Goal: Communication & Community: Answer question/provide support

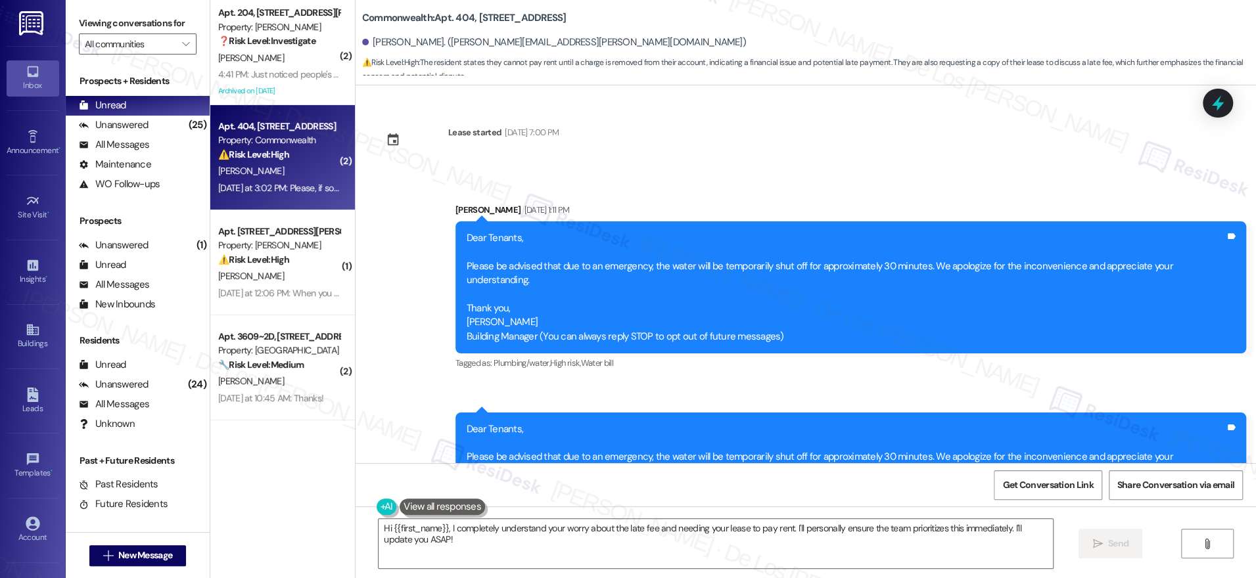
scroll to position [12652, 0]
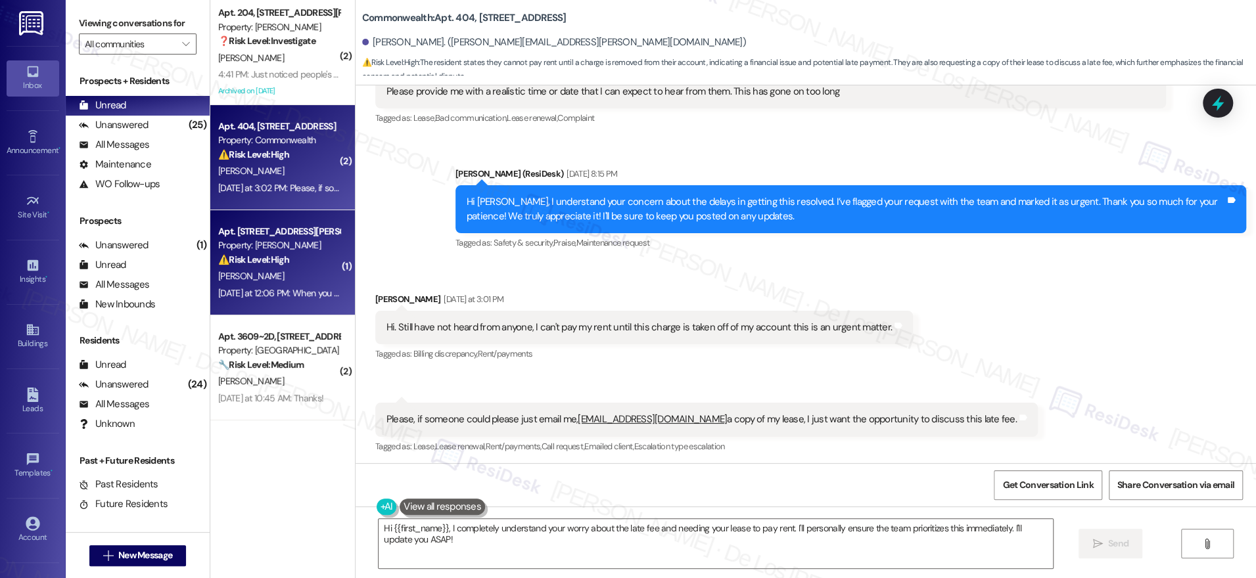
click at [287, 281] on div "[PERSON_NAME]" at bounding box center [279, 276] width 124 height 16
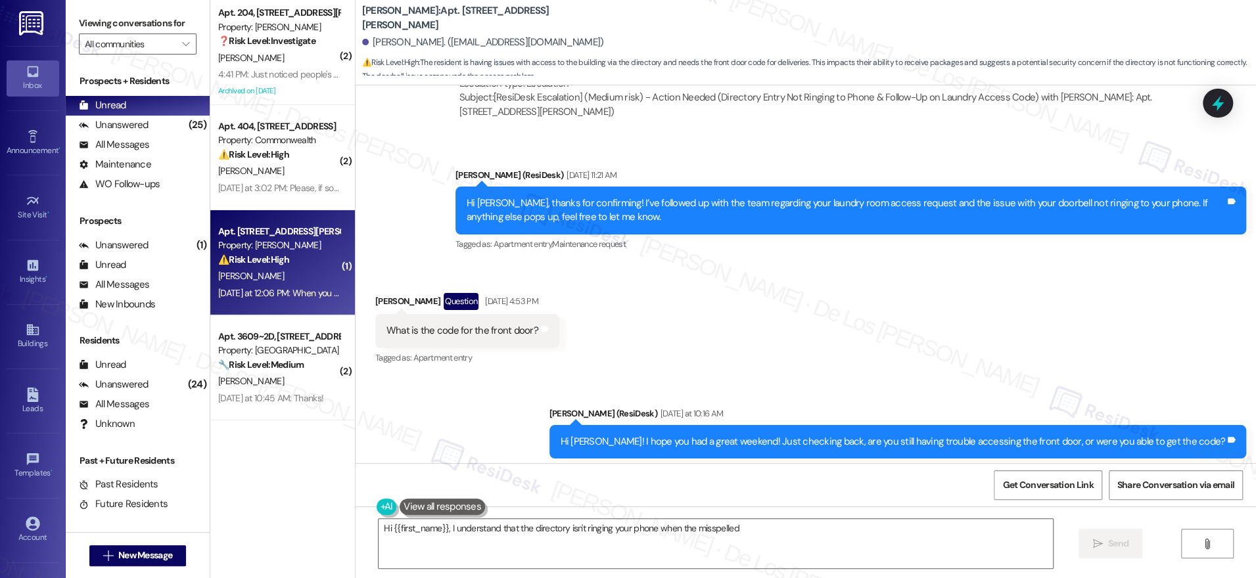
scroll to position [9378, 0]
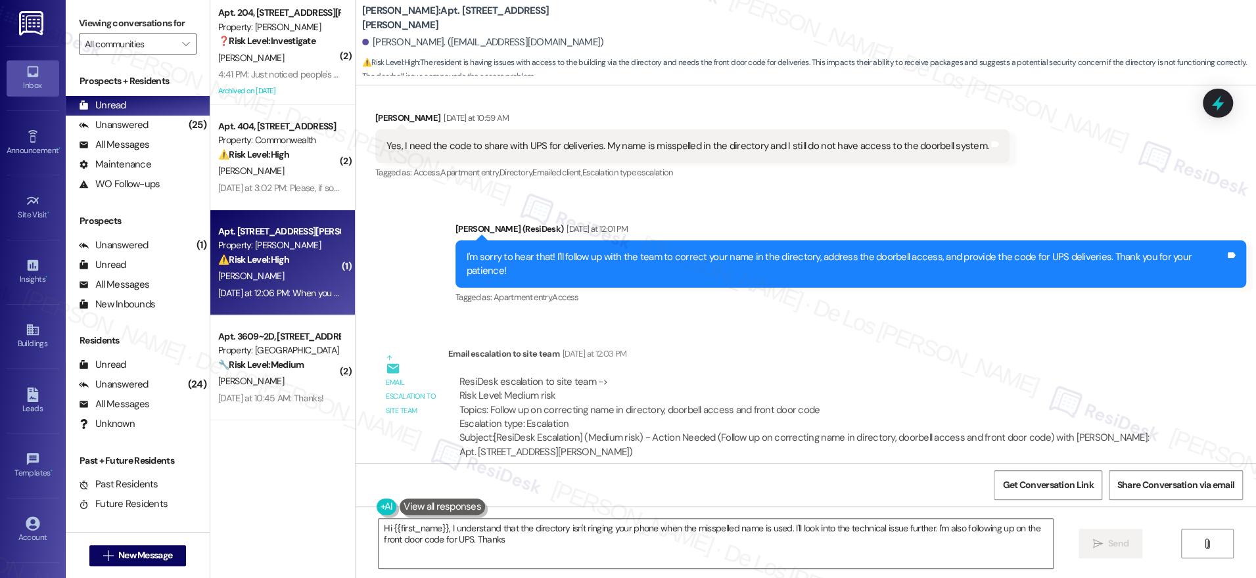
type textarea "Hi {{first_name}}, I understand that the directory isn't ringing your phone whe…"
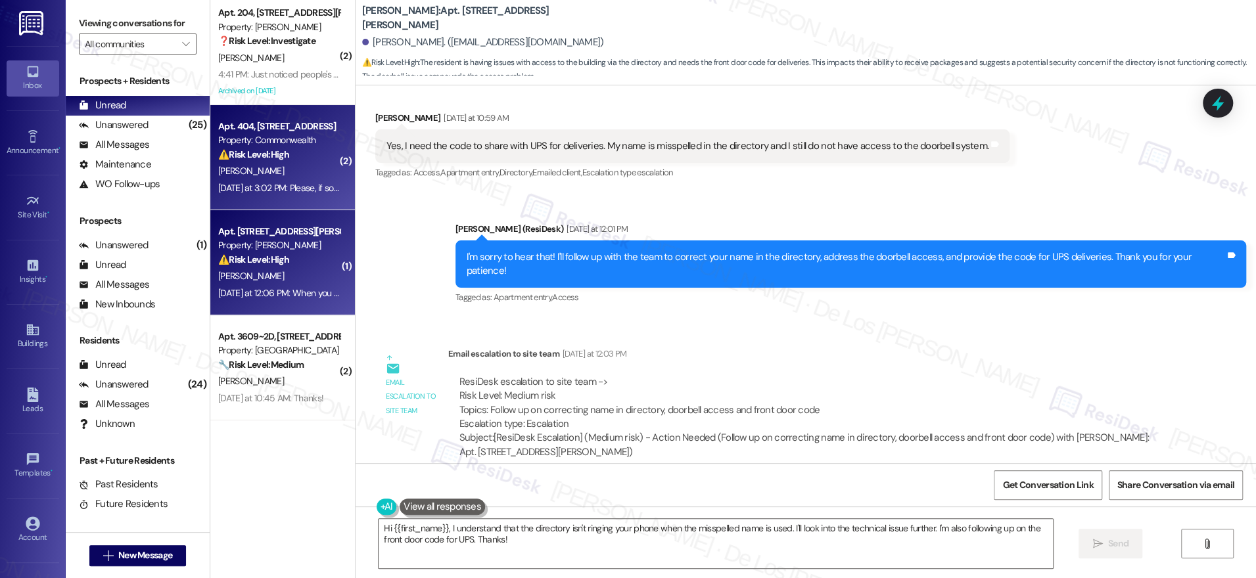
click at [289, 203] on div "Apt. 404, 2322 North Commonwealth Property: Commonwealth ⚠️ Risk Level: High Th…" at bounding box center [282, 157] width 145 height 105
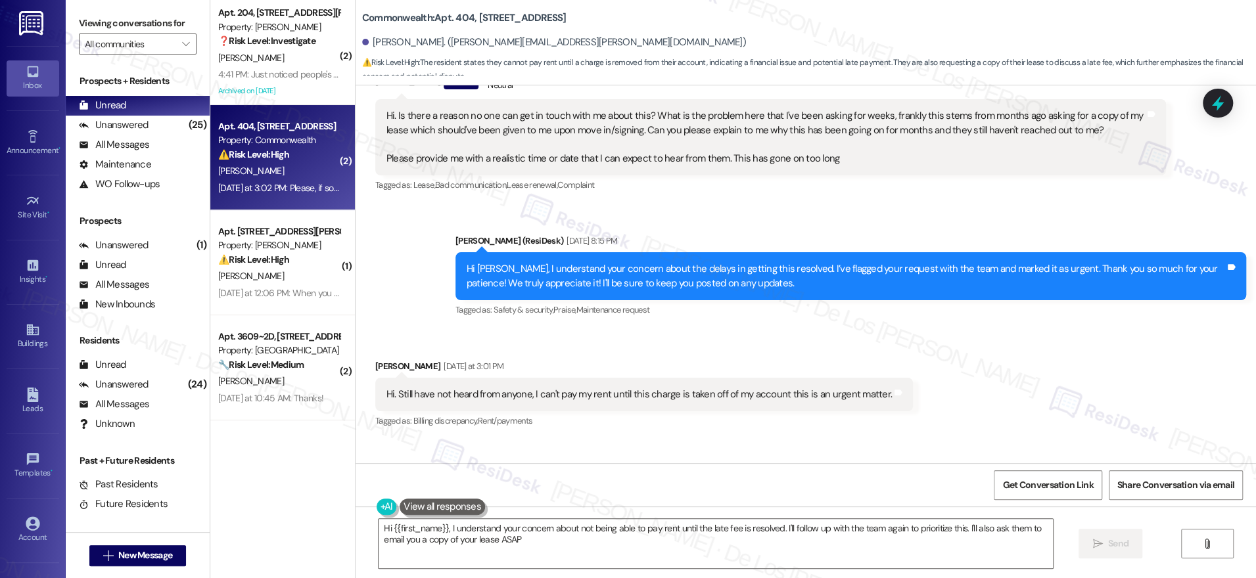
type textarea "Hi {{first_name}}, I understand your concern about not being able to pay rent u…"
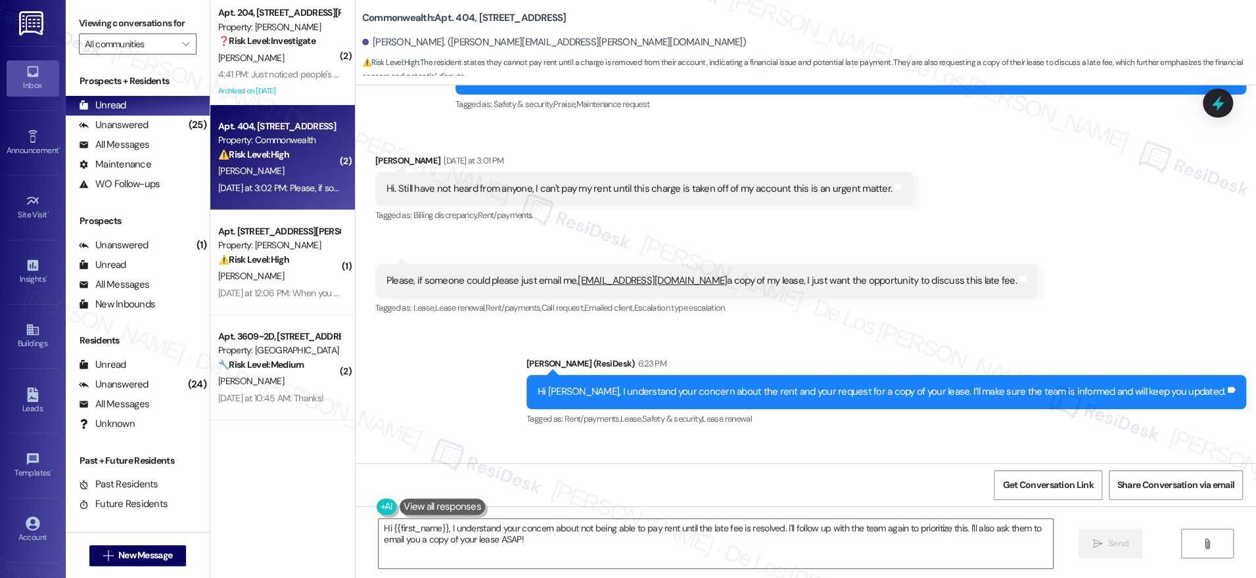
scroll to position [12788, 0]
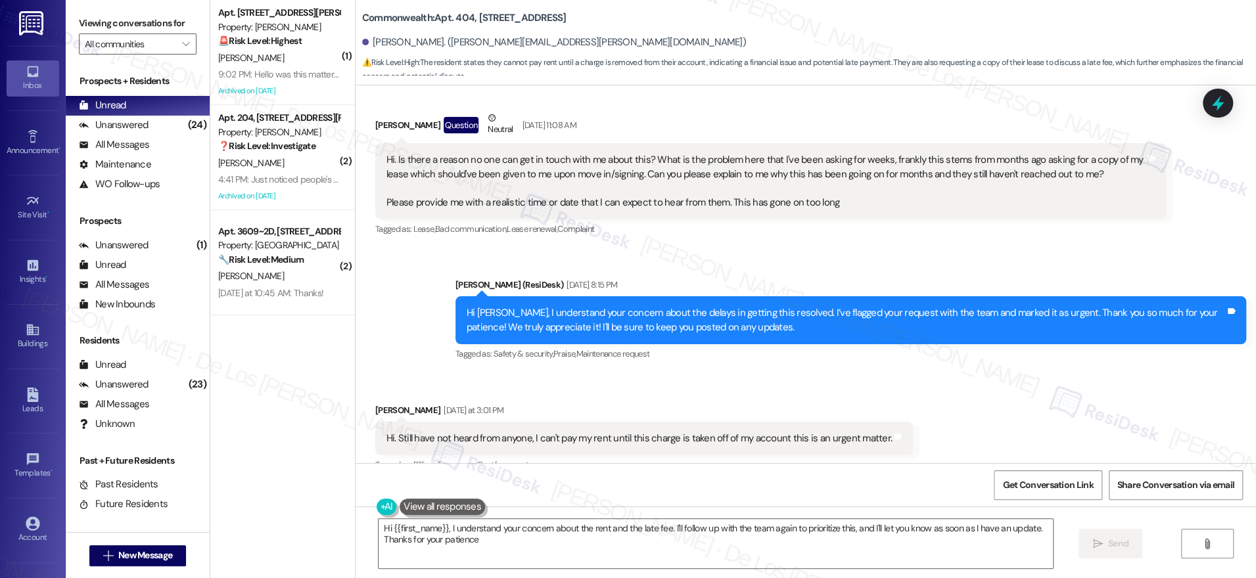
type textarea "Hi {{first_name}}, I understand your concern about the rent and the late fee. I…"
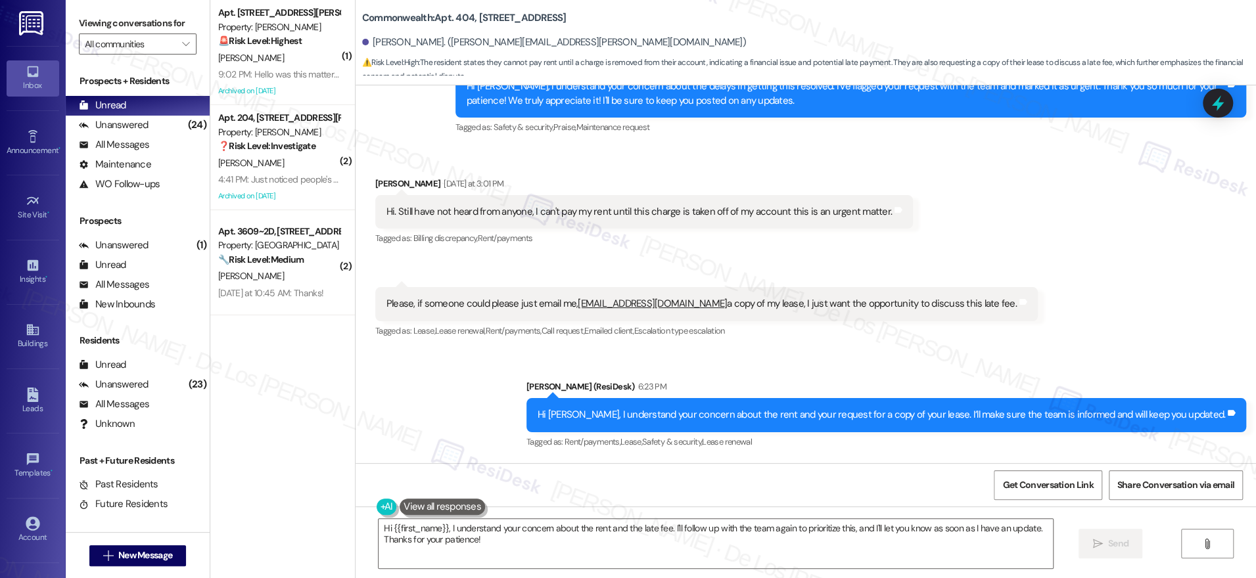
scroll to position [12814, 0]
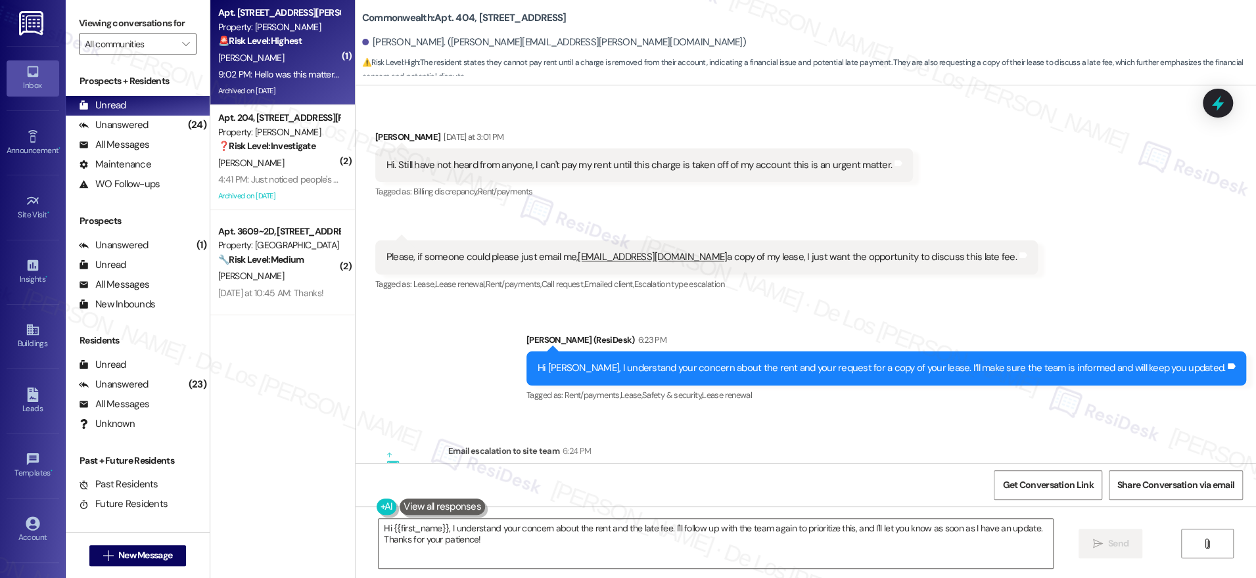
click at [289, 88] on div "Archived on [DATE]" at bounding box center [279, 91] width 124 height 16
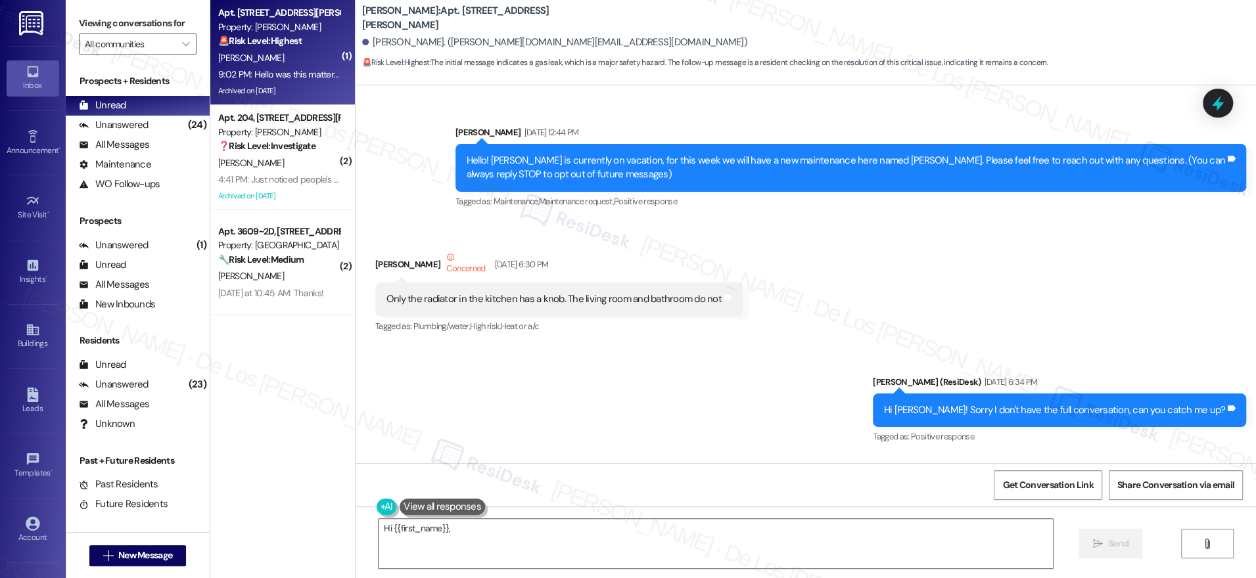
scroll to position [39023, 0]
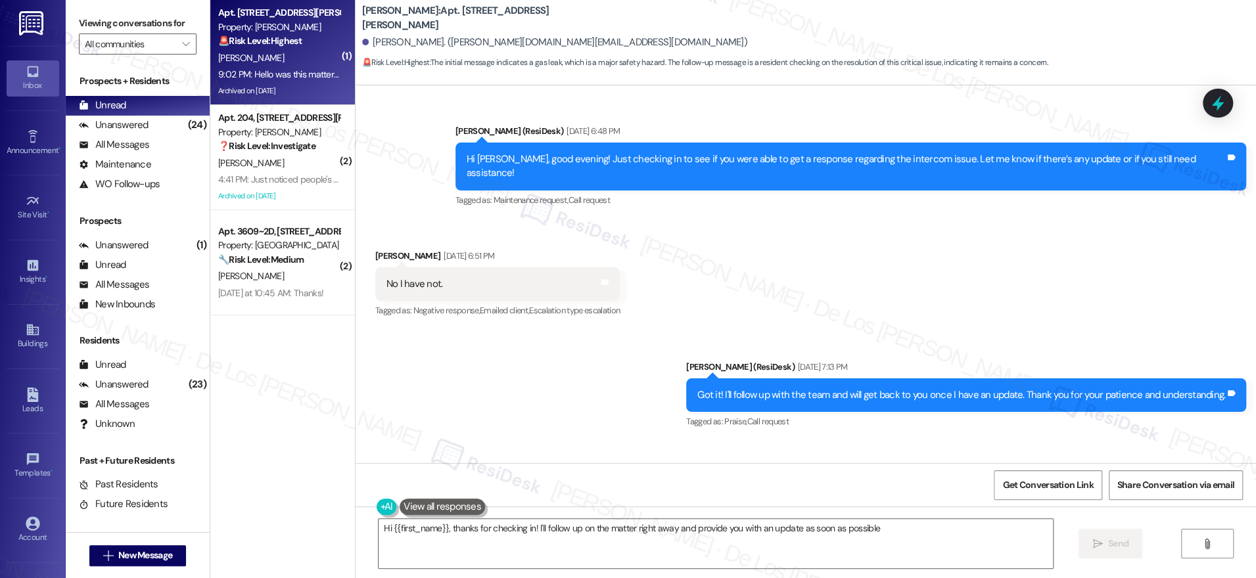
type textarea "Hi {{first_name}}, thanks for checking in! I'll follow up on the matter right a…"
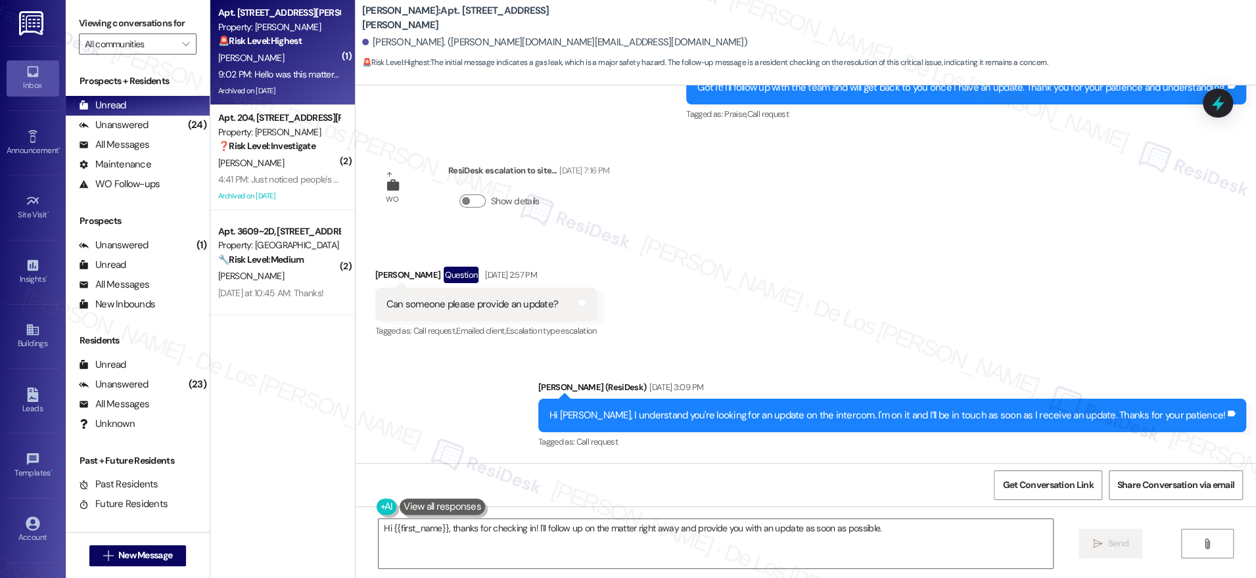
scroll to position [39333, 0]
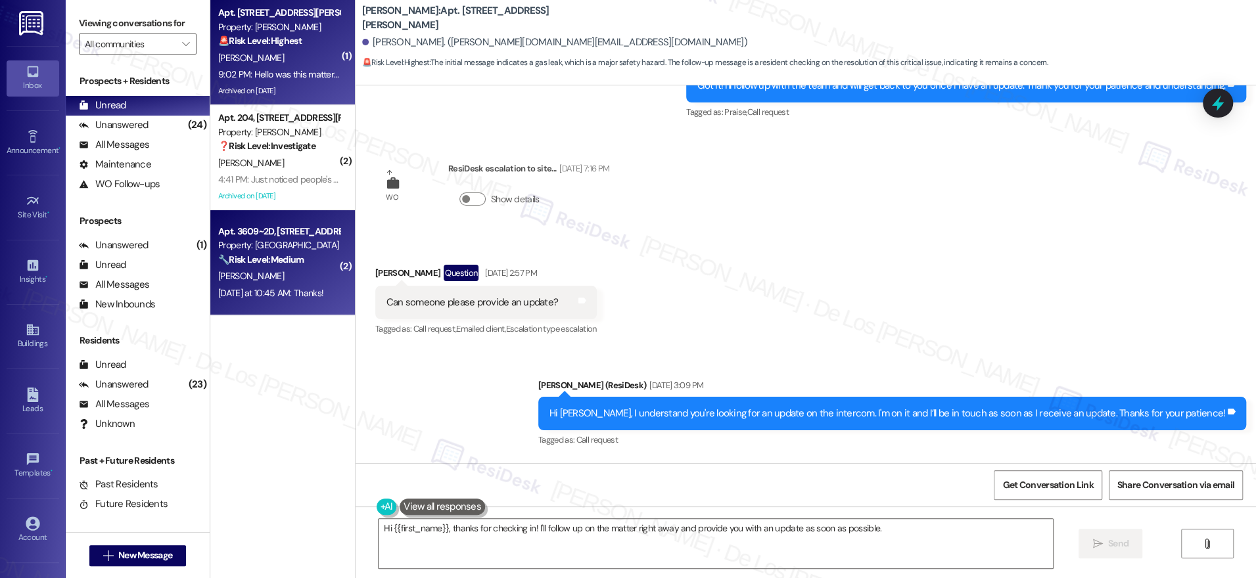
click at [302, 292] on div "[DATE] at 10:45 AM: Thanks! [DATE] at 10:45 AM: Thanks!" at bounding box center [270, 293] width 105 height 12
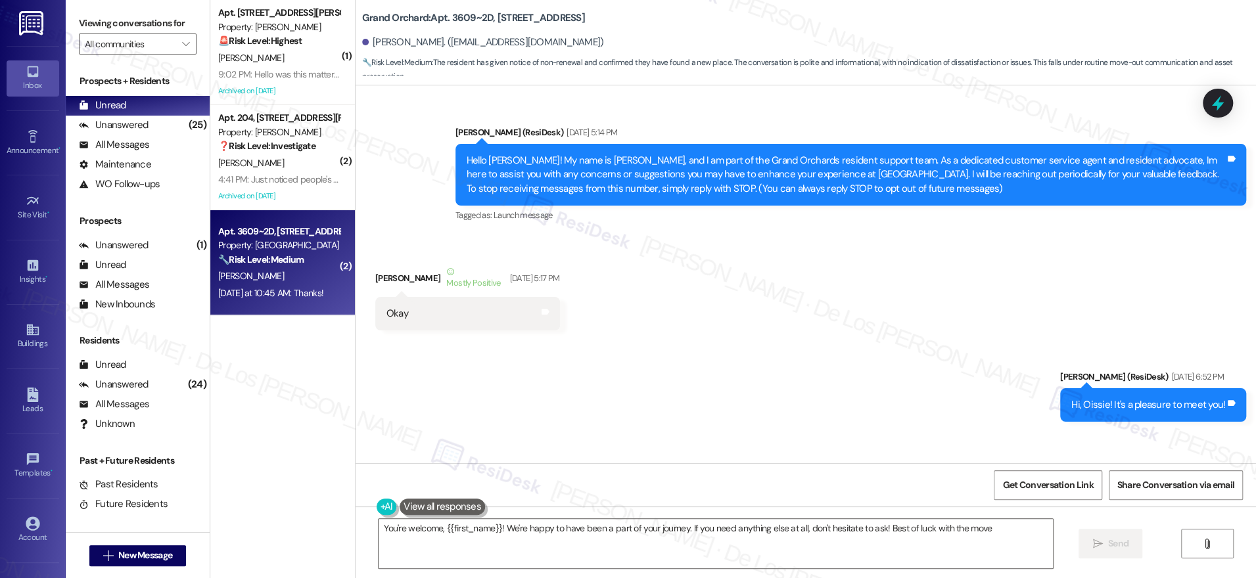
type textarea "You're welcome, {{first_name}}! We're happy to have been a part of your journey…"
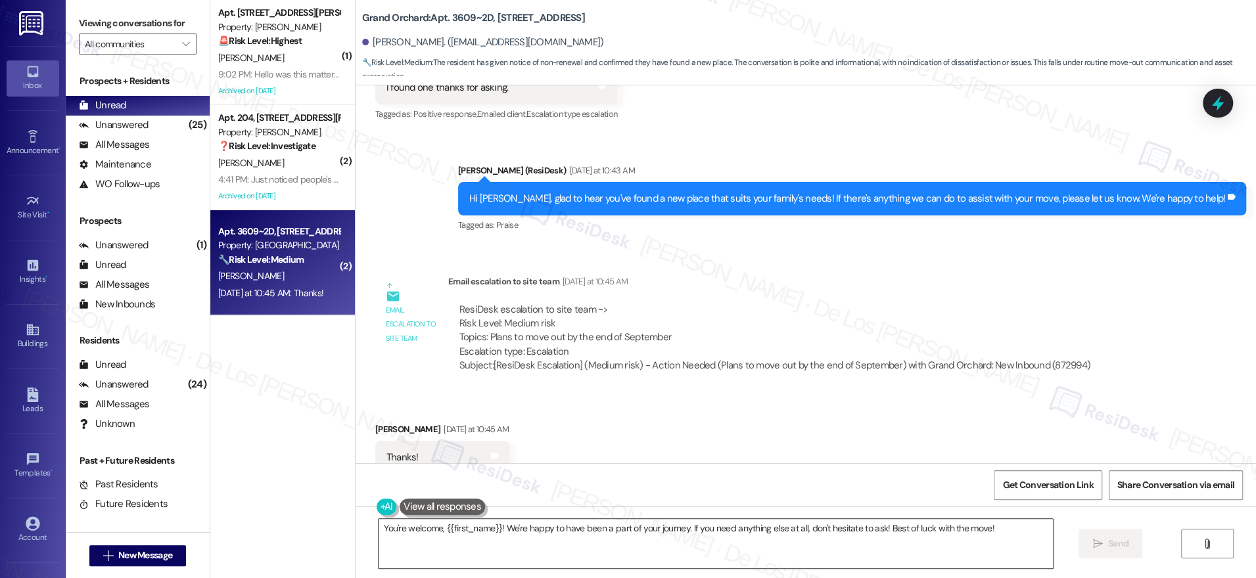
click at [601, 525] on textarea "You're welcome, {{first_name}}! We're happy to have been a part of your journey…" at bounding box center [716, 543] width 674 height 49
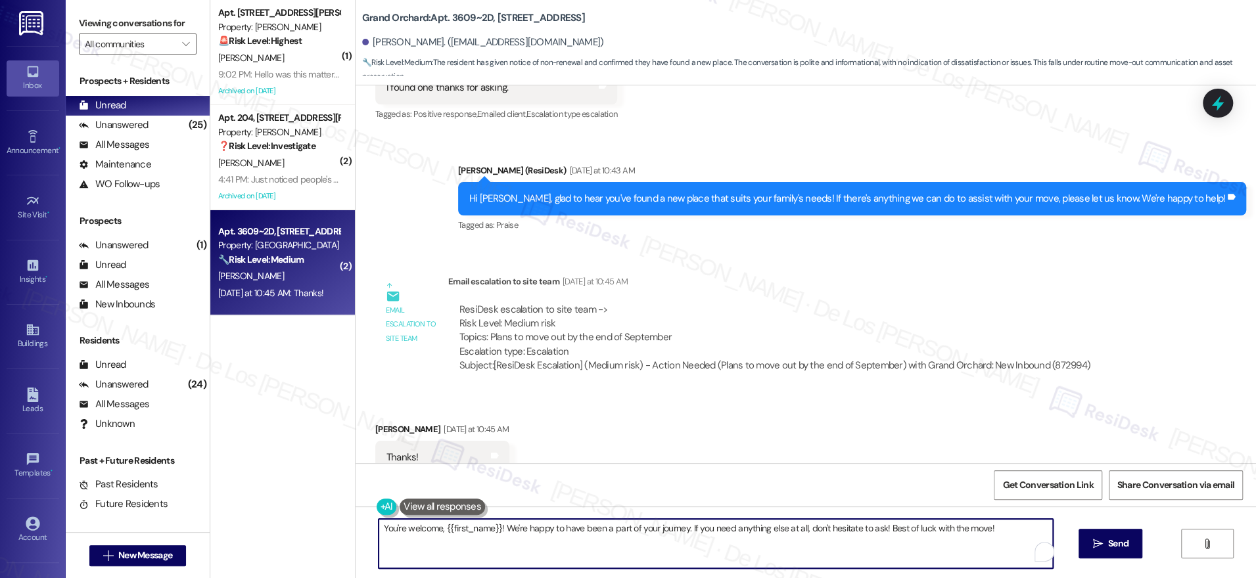
click at [600, 525] on textarea "You're welcome, {{first_name}}! We're happy to have been a part of your journey…" at bounding box center [716, 543] width 674 height 49
click at [599, 525] on textarea "You're welcome, {{first_name}}! We're happy to have been a part of your journey…" at bounding box center [716, 543] width 674 height 49
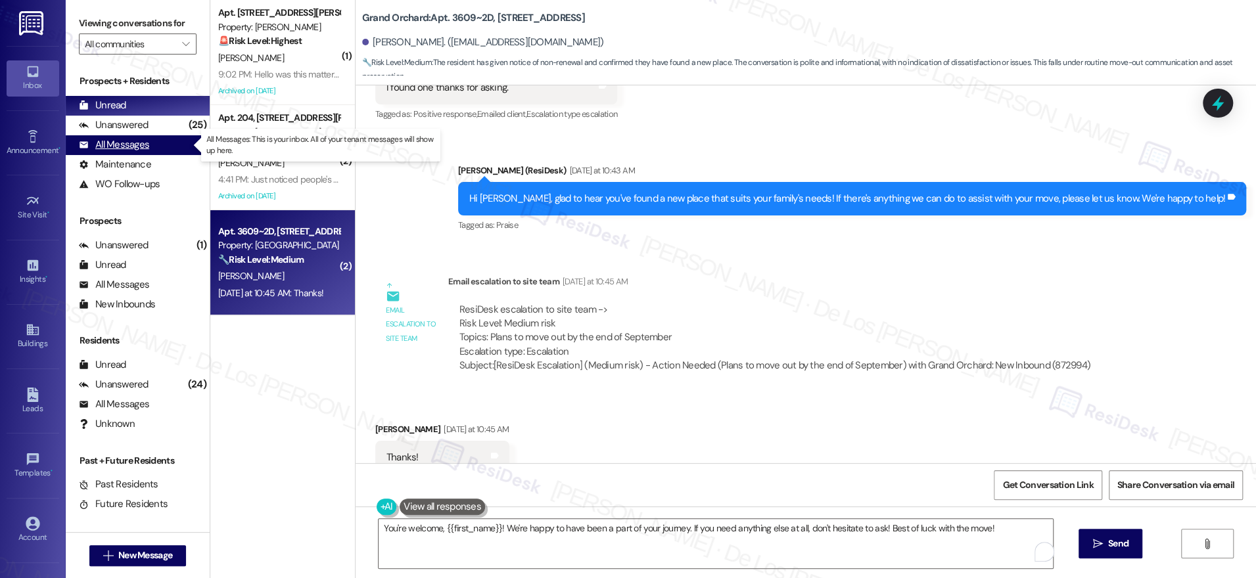
click at [139, 144] on div "All Messages" at bounding box center [114, 145] width 70 height 14
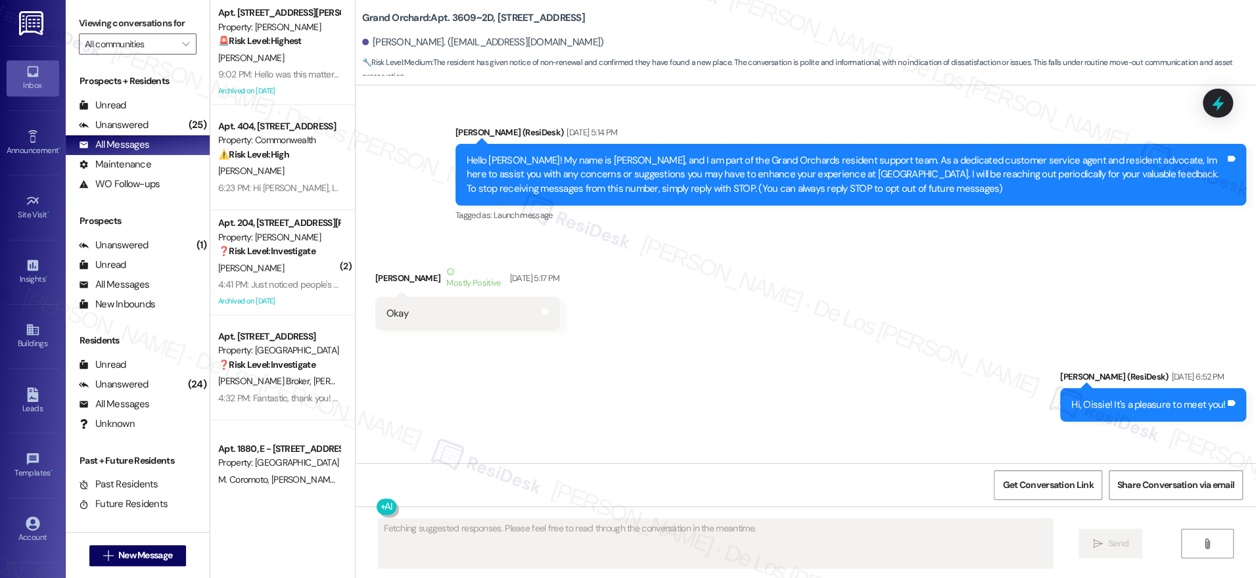
scroll to position [15584, 0]
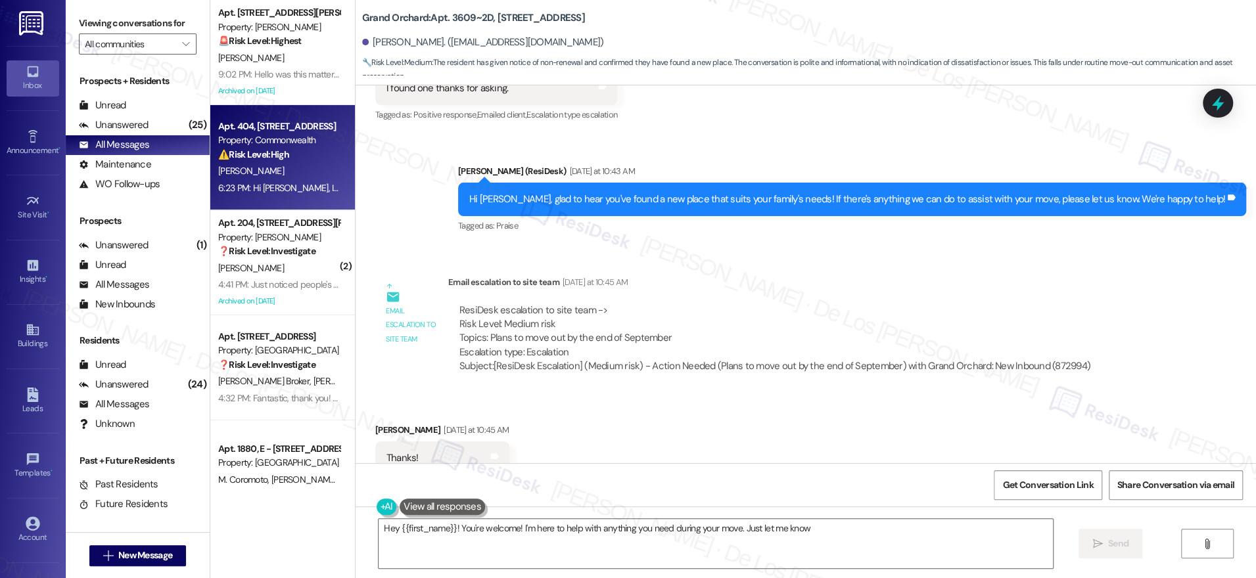
type textarea "Hey {{first_name}}! You're welcome! I'm here to help with anything you need dur…"
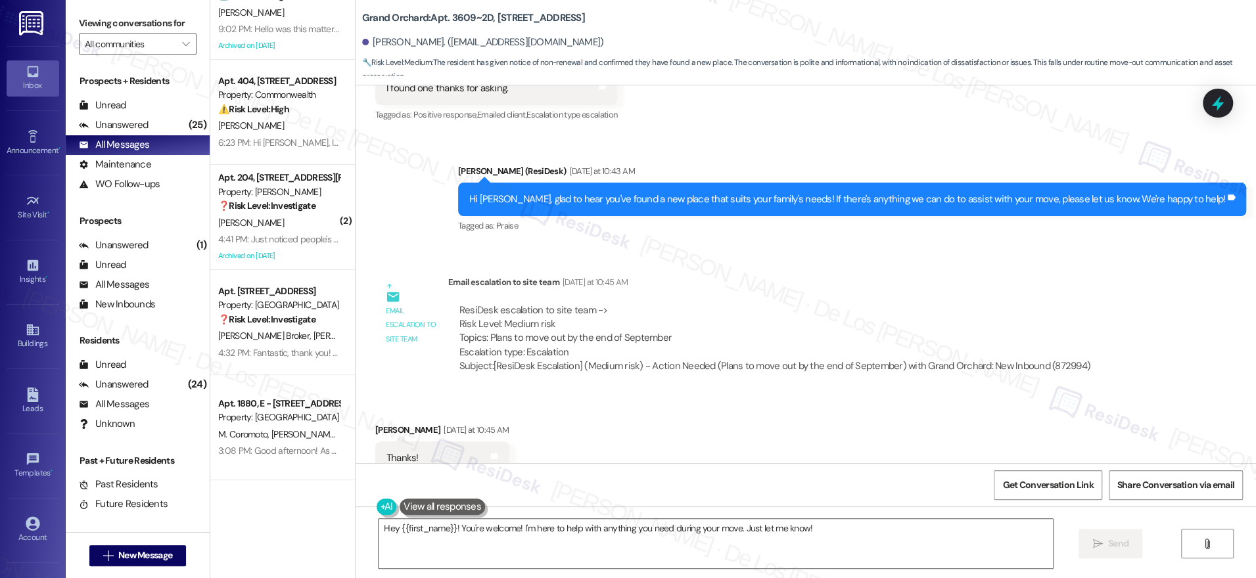
scroll to position [0, 0]
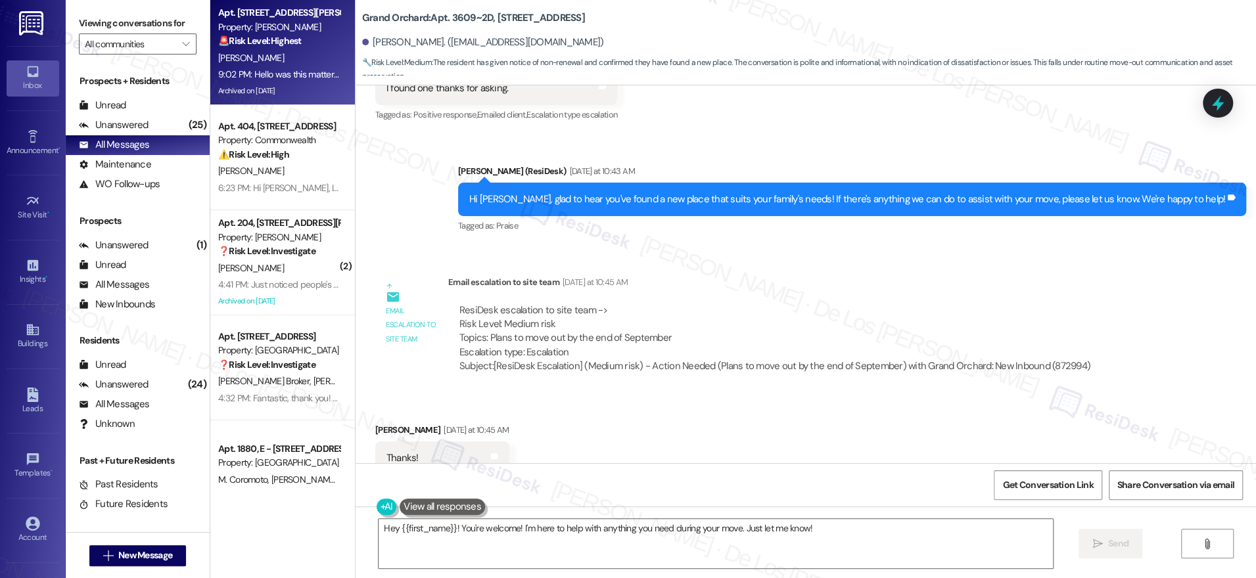
click at [292, 70] on div "9:02 PM: Hello was this matter resolved? 9:02 PM: Hello was this matter resolve…" at bounding box center [295, 74] width 154 height 12
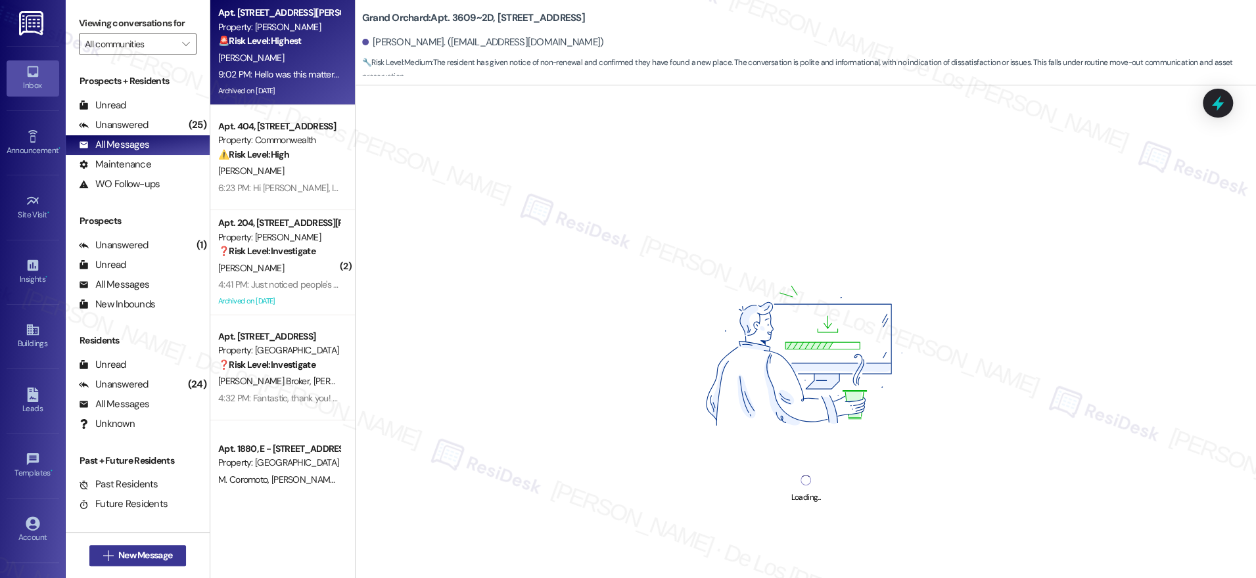
click at [133, 557] on span "New Message" at bounding box center [145, 556] width 54 height 14
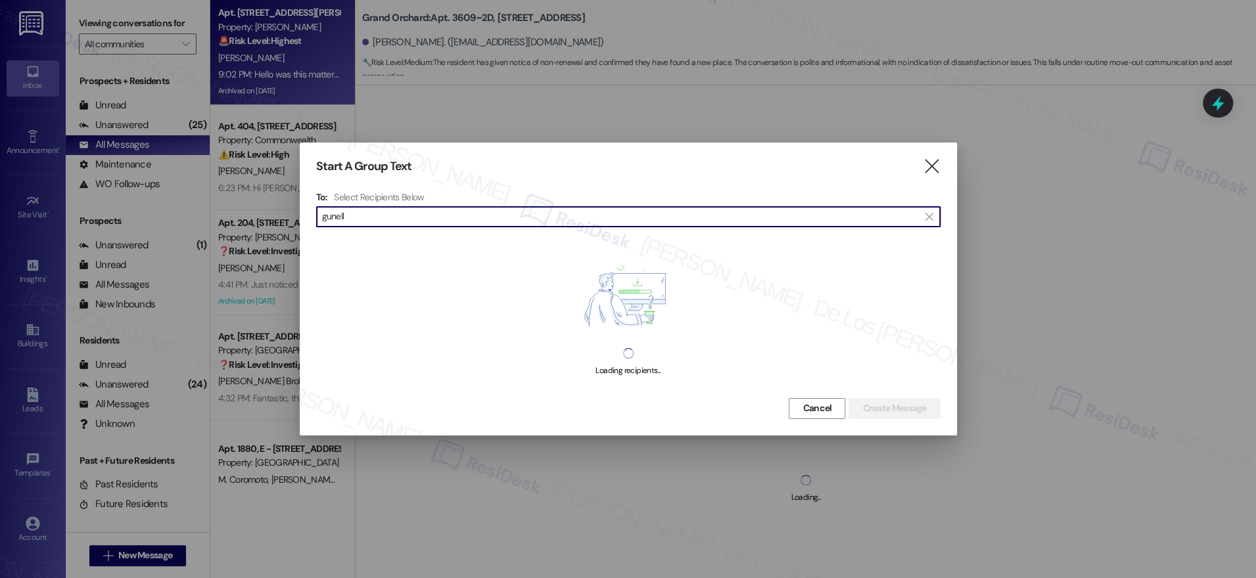
type input "gunell"
click at [925, 170] on div at bounding box center [628, 289] width 1256 height 578
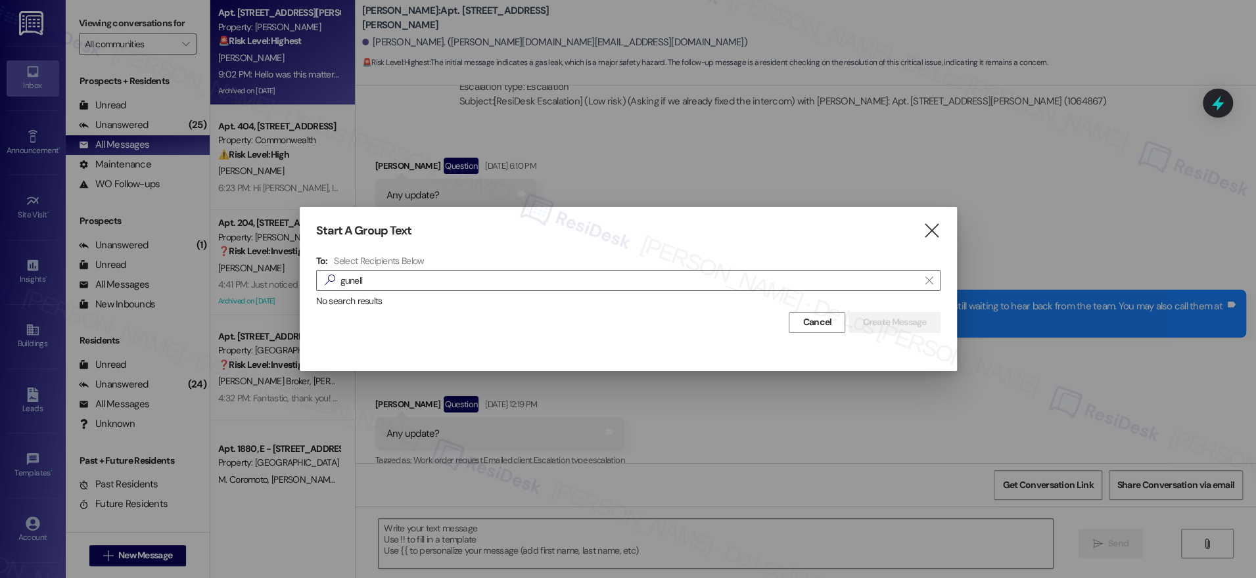
type textarea "Fetching suggested responses. Please feel free to read through the conversation…"
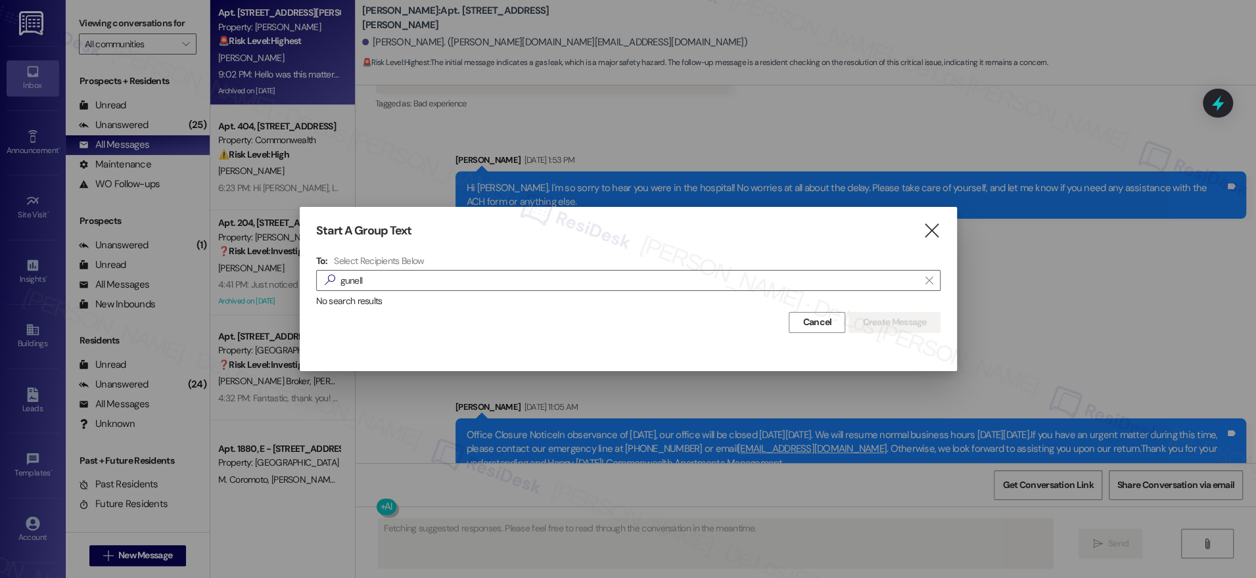
click at [930, 224] on icon "" at bounding box center [932, 231] width 18 height 14
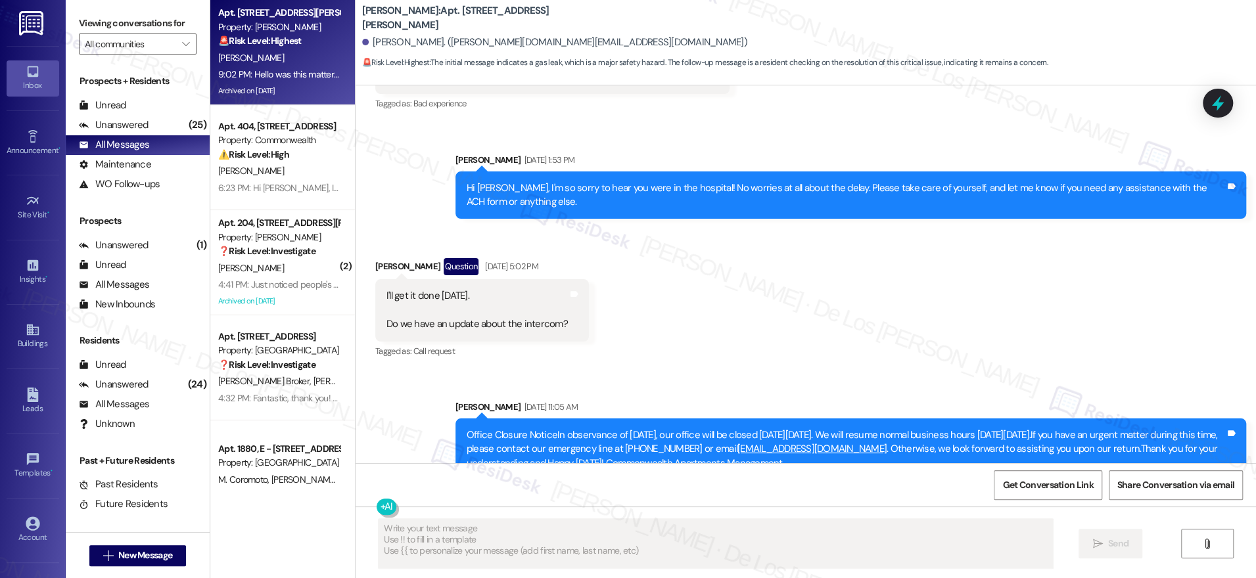
scroll to position [40499, 0]
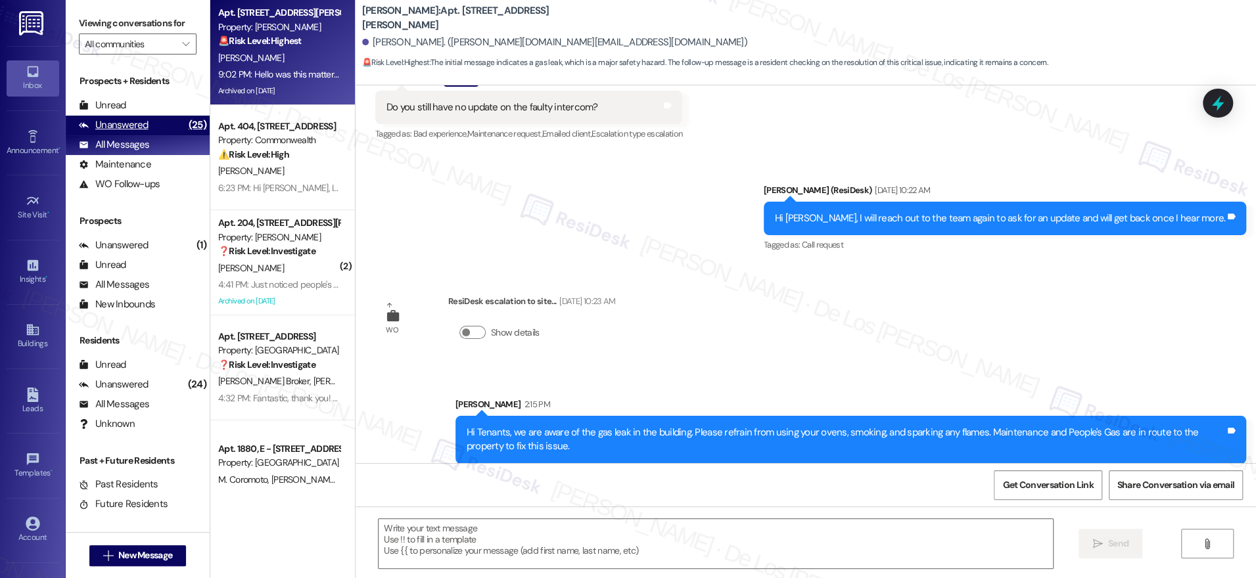
click at [160, 116] on div "Unanswered (25)" at bounding box center [138, 126] width 144 height 20
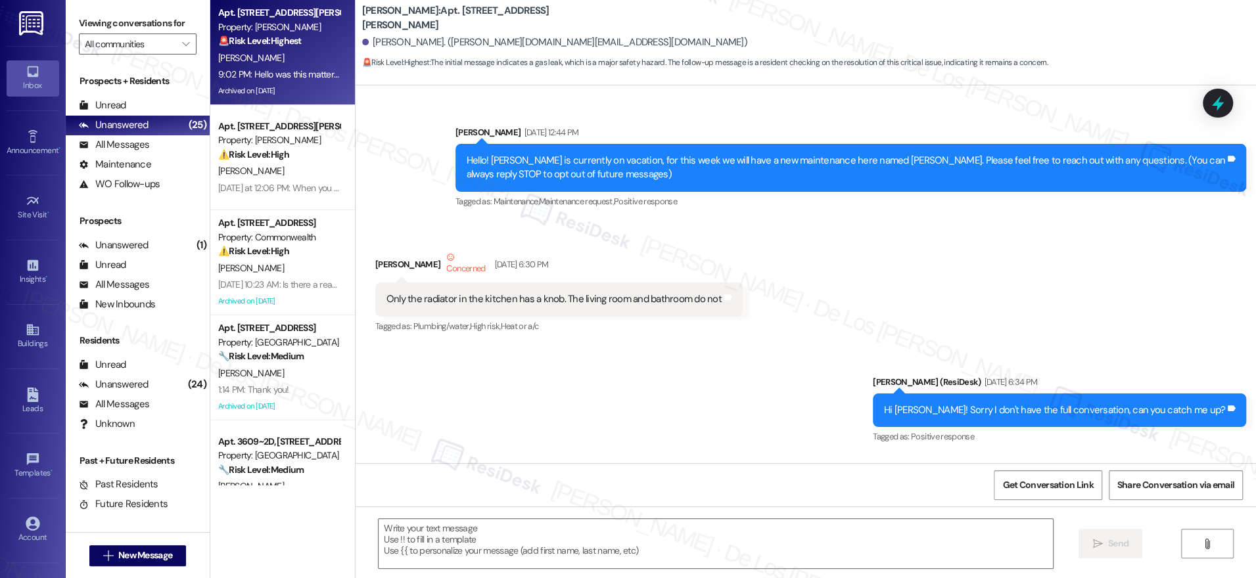
type textarea "Fetching suggested responses. Please feel free to read through the conversation…"
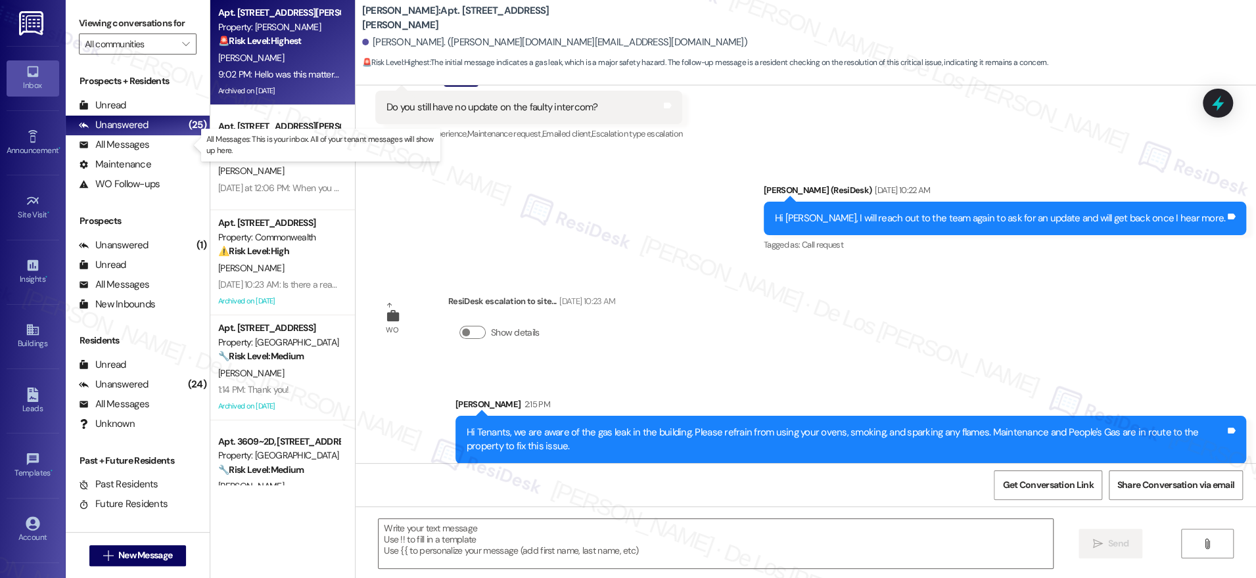
click at [239, 134] on p "All Messages: This is your inbox. All of your tenant messages will show up here." at bounding box center [320, 145] width 229 height 22
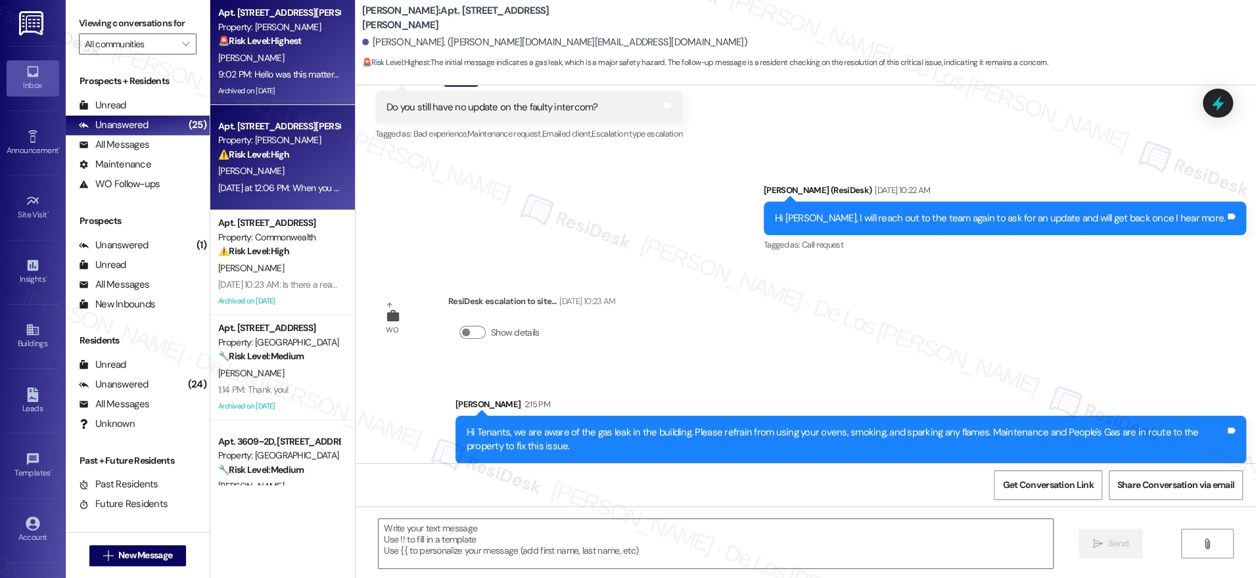
click at [281, 154] on div "⚠️ Risk Level: High The resident is having issues with access to the building v…" at bounding box center [279, 155] width 122 height 14
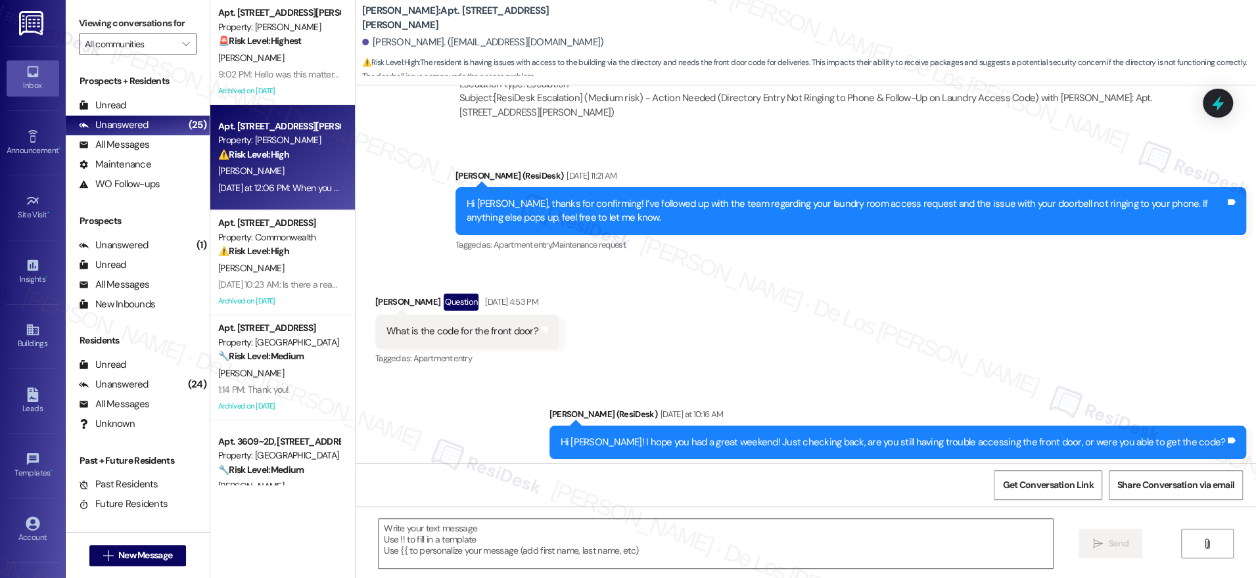
scroll to position [8971, 0]
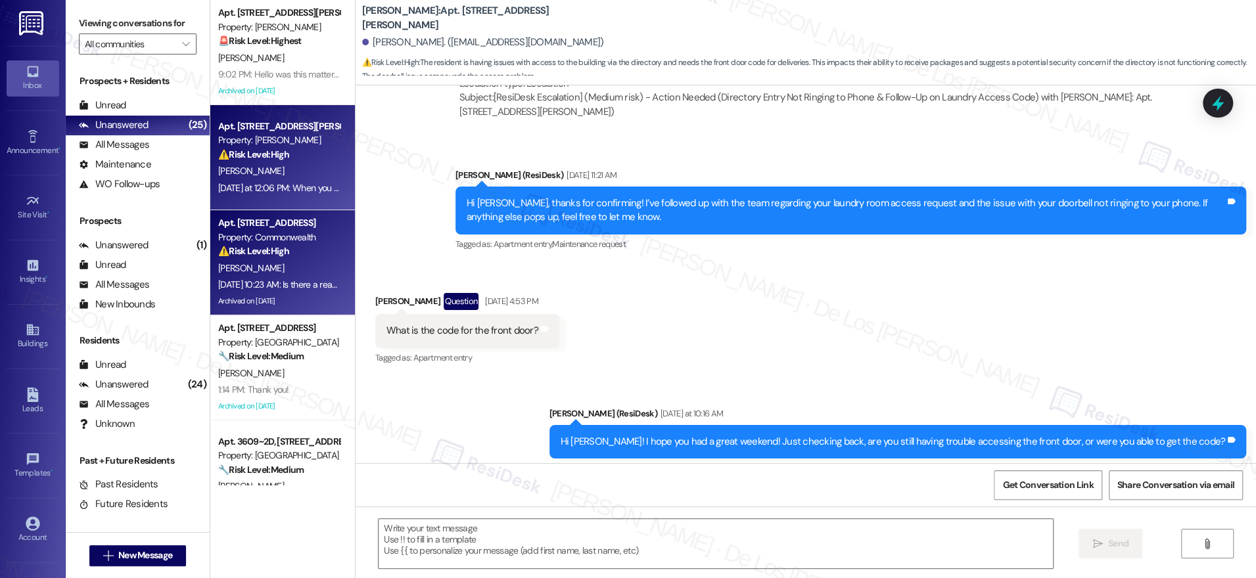
type textarea "Fetching suggested responses. Please feel free to read through the conversation…"
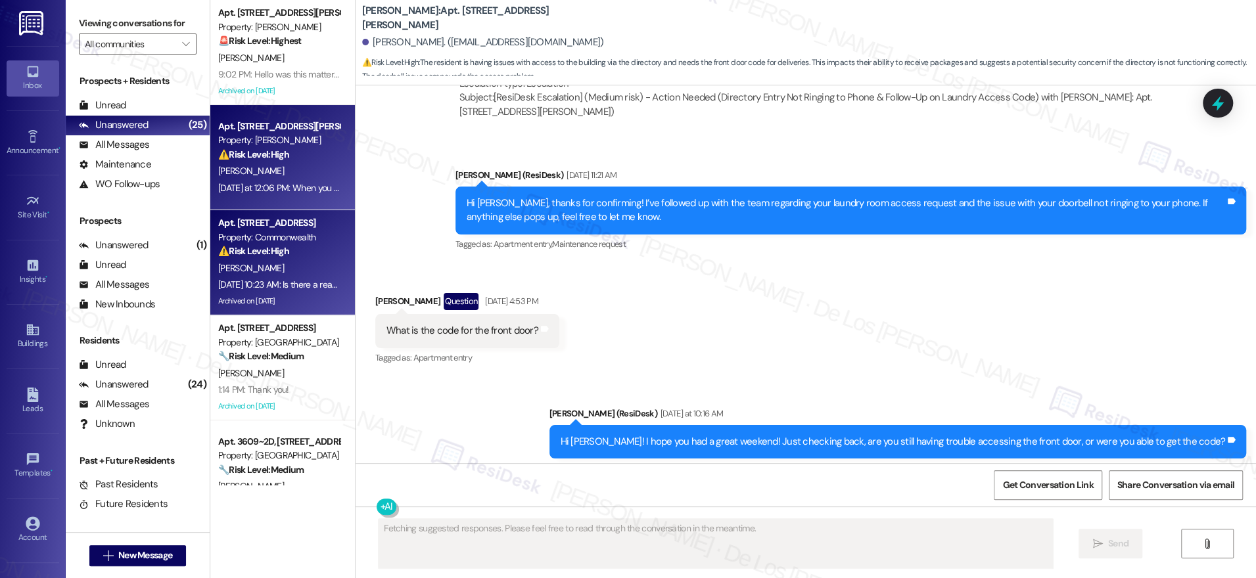
click at [280, 260] on div "[PERSON_NAME]" at bounding box center [279, 268] width 124 height 16
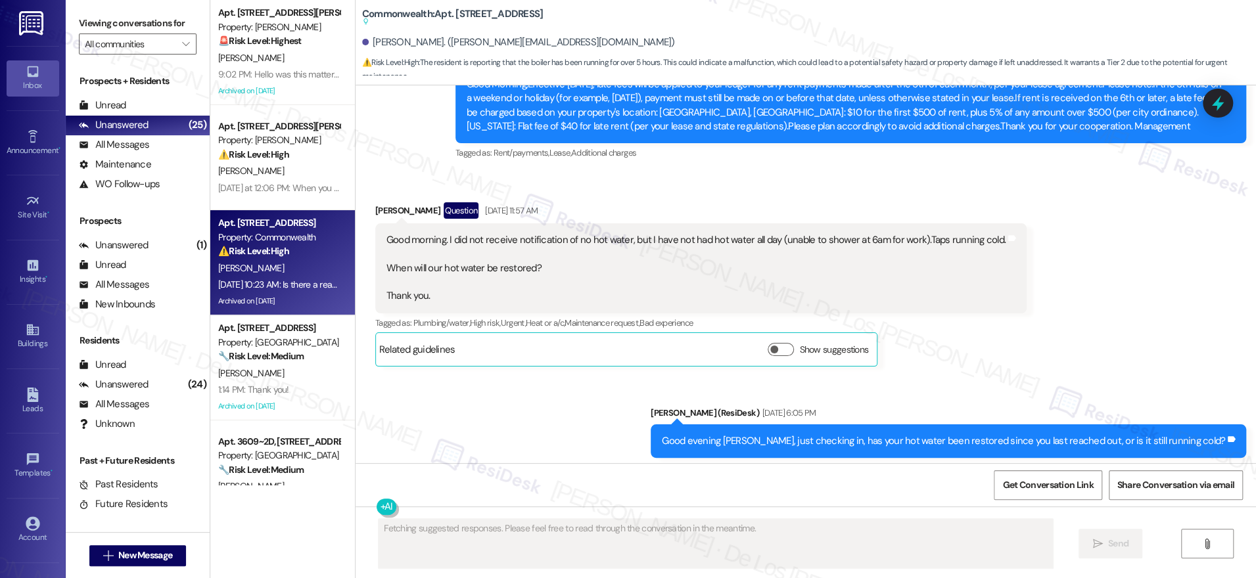
scroll to position [26930, 0]
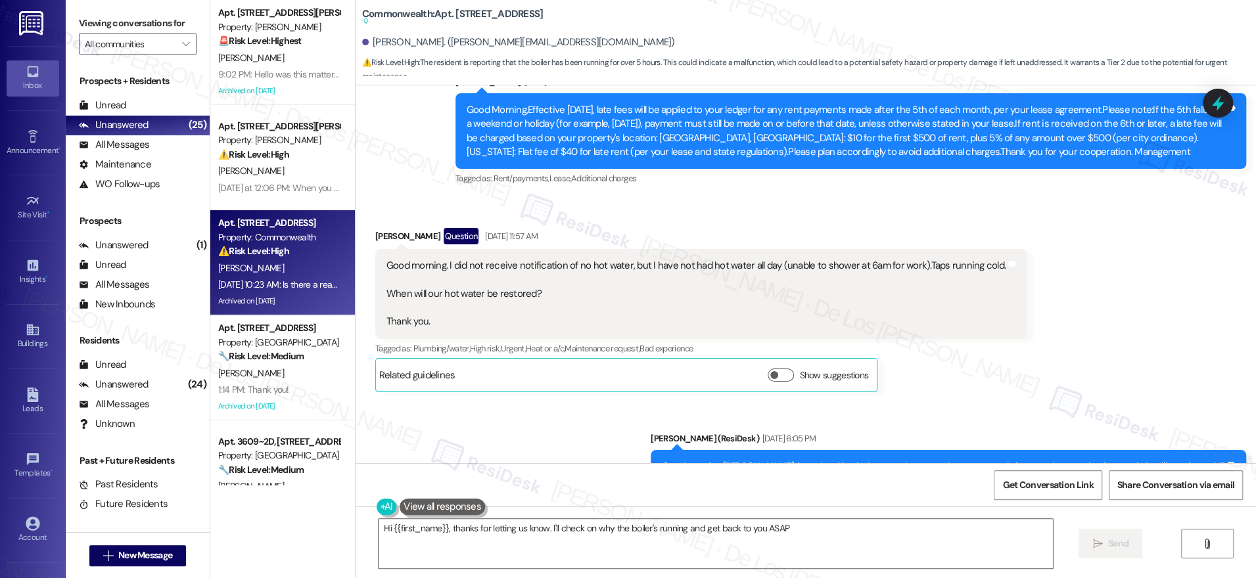
type textarea "Hi {{first_name}}, thanks for letting us know. I'll check on why the boiler's r…"
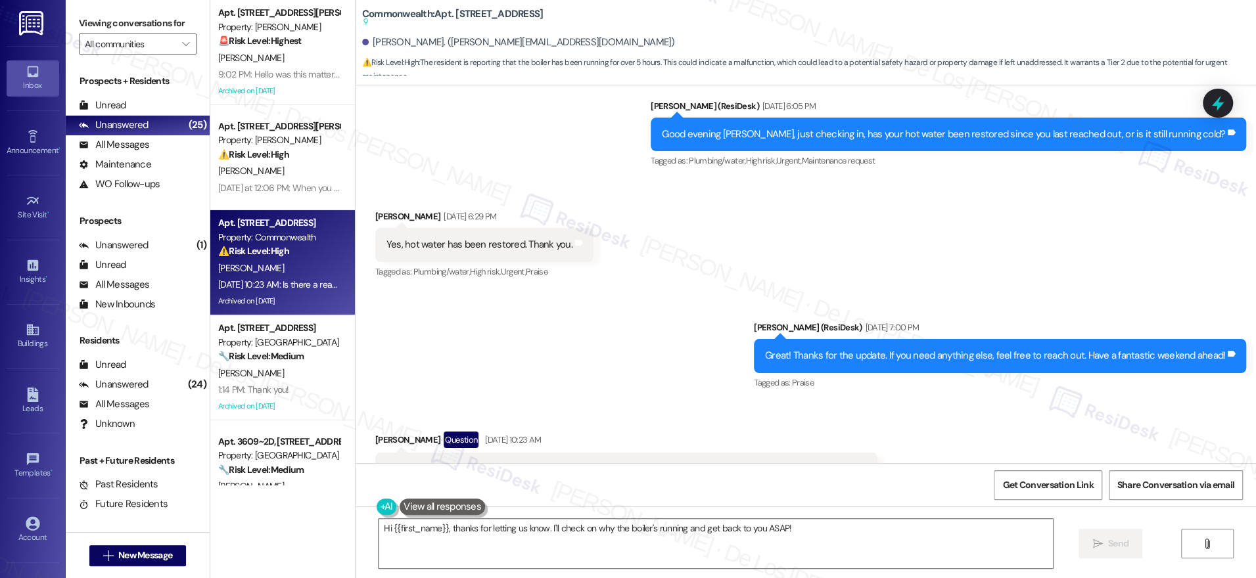
scroll to position [27364, 0]
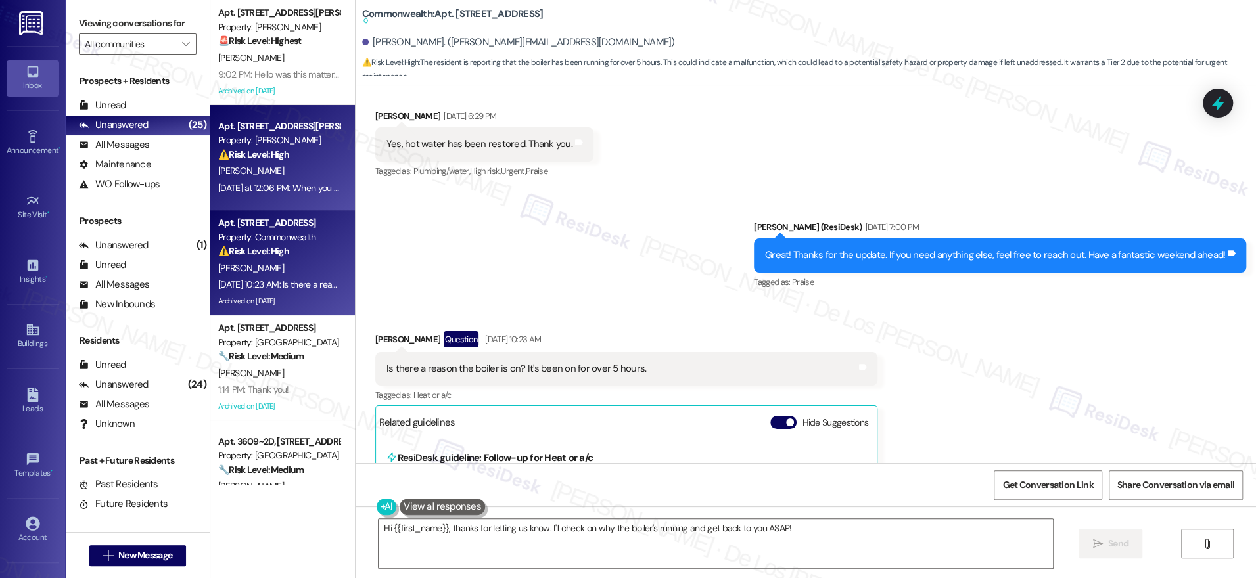
click at [256, 199] on div "Apt. 107, [STREET_ADDRESS][PERSON_NAME] Property: [PERSON_NAME] ⚠️ Risk Level: …" at bounding box center [282, 157] width 145 height 105
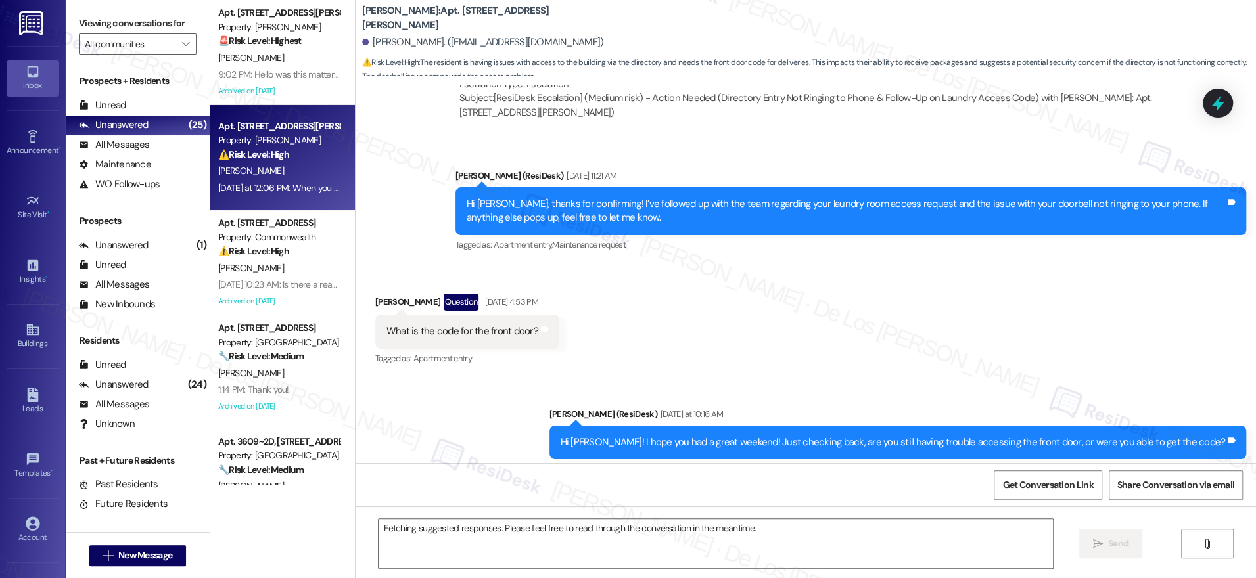
scroll to position [9378, 0]
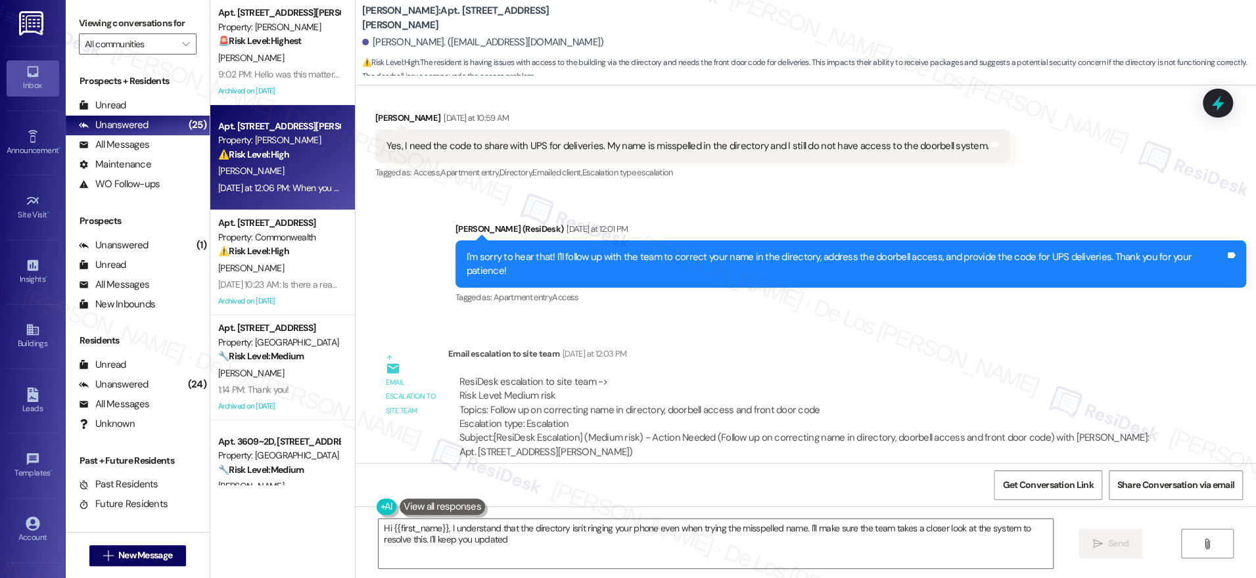
type textarea "Hi {{first_name}}, I understand that the directory isn't ringing your phone eve…"
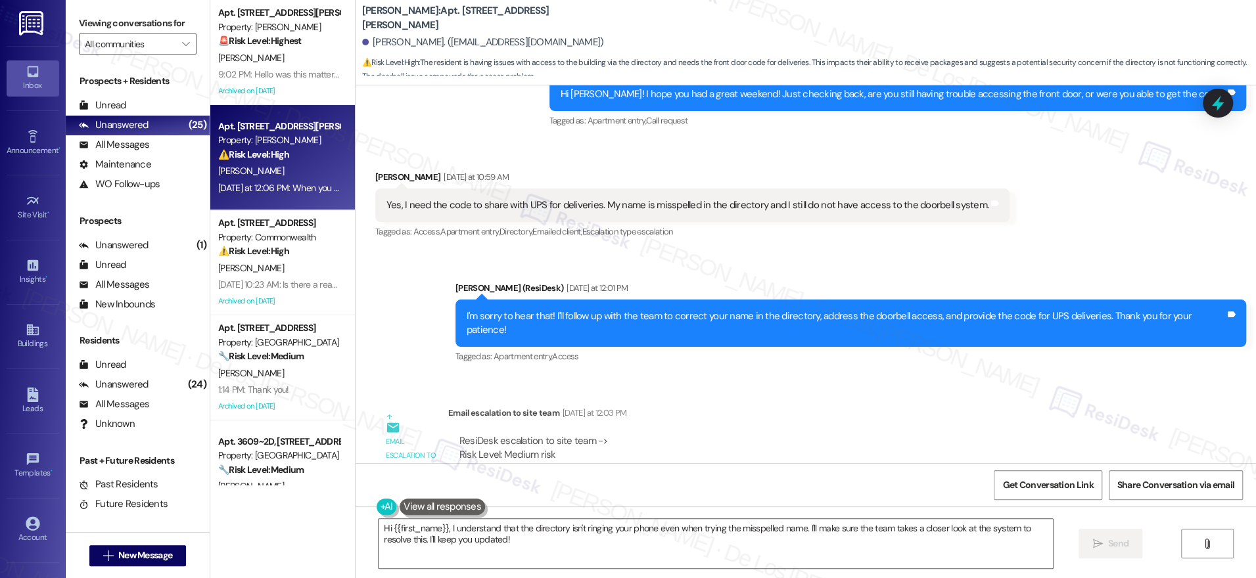
scroll to position [9232, 0]
